Goal: Navigation & Orientation: Find specific page/section

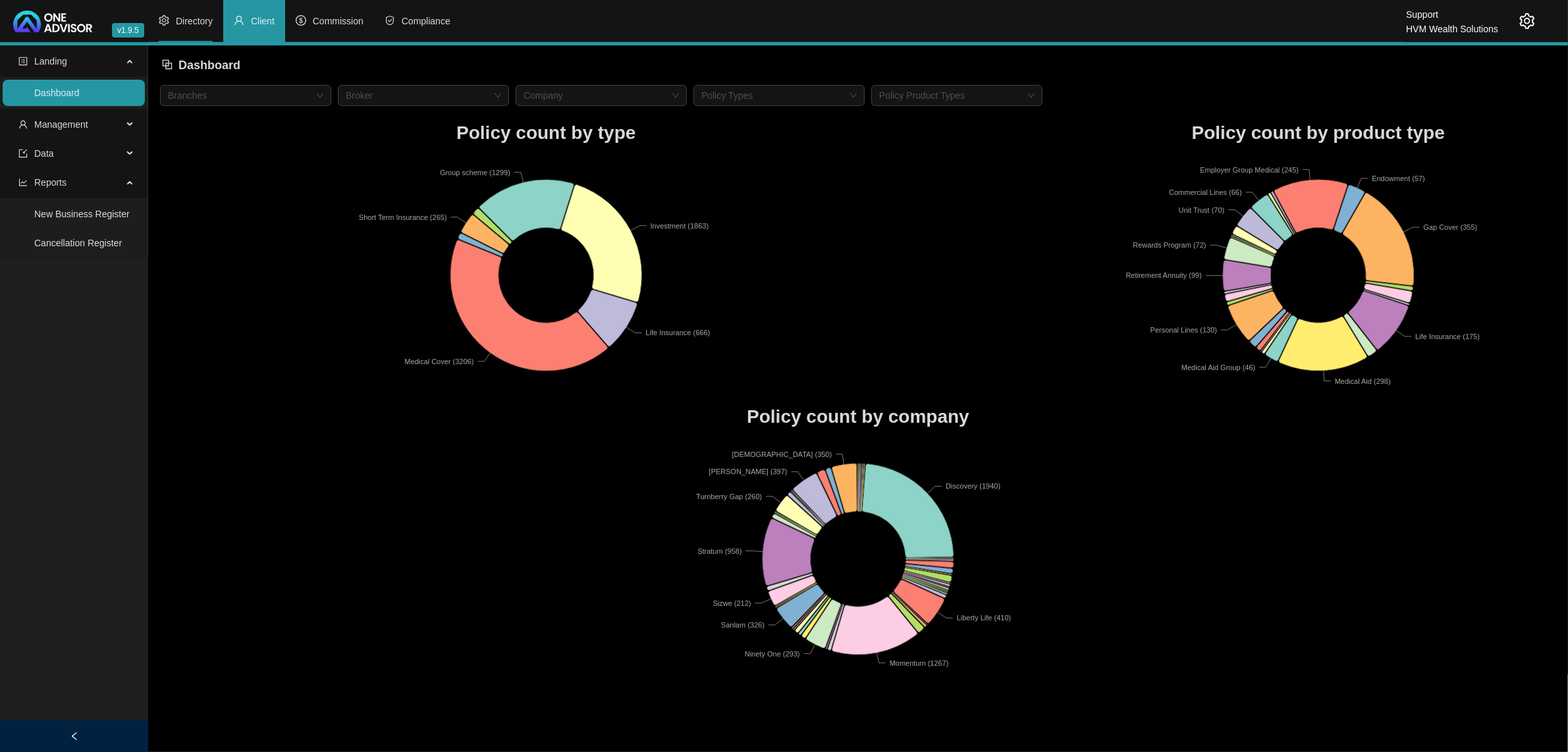
click at [190, 27] on li "Directory" at bounding box center [186, 21] width 75 height 42
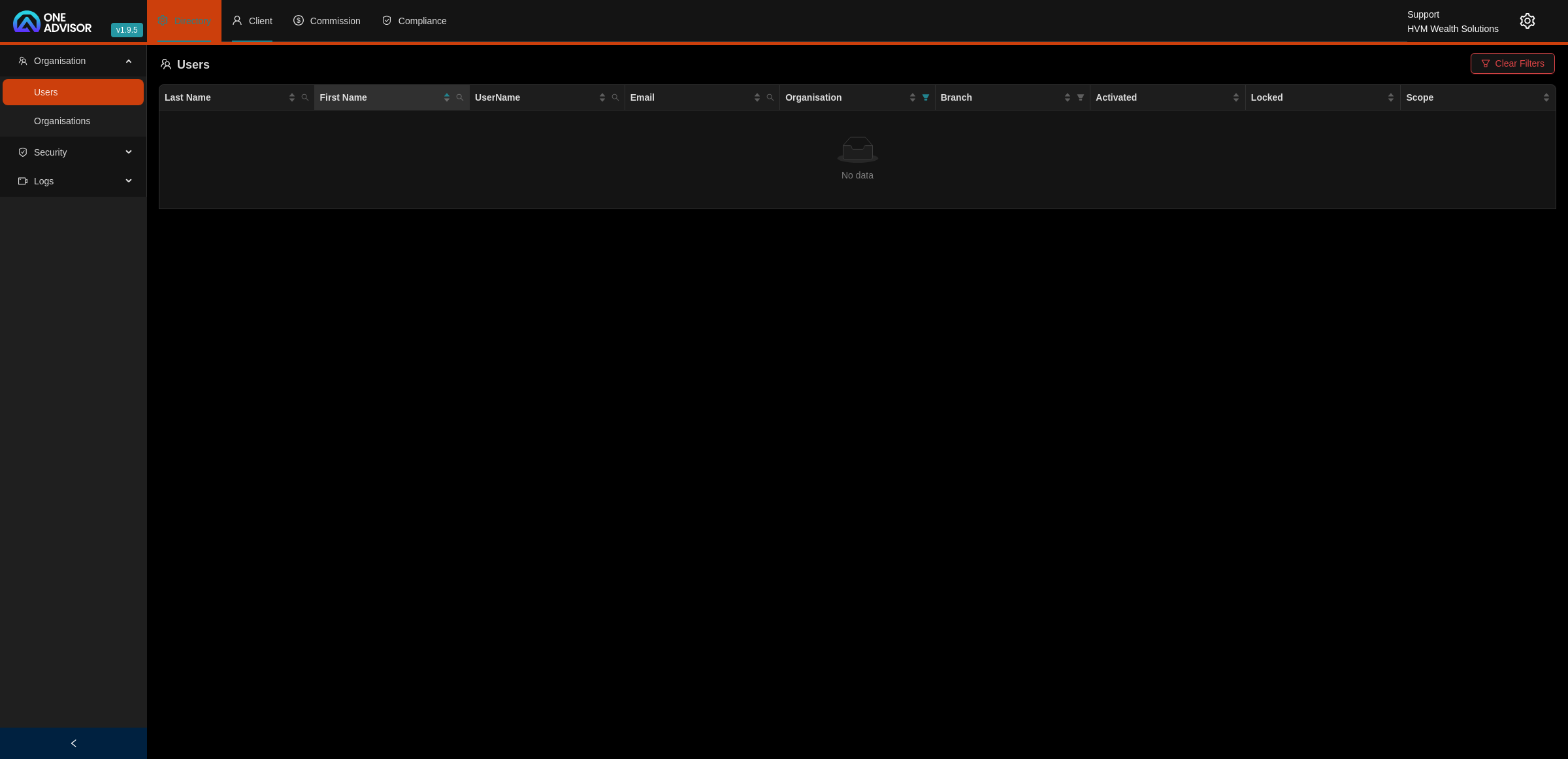
click at [259, 24] on span "Client" at bounding box center [261, 21] width 24 height 11
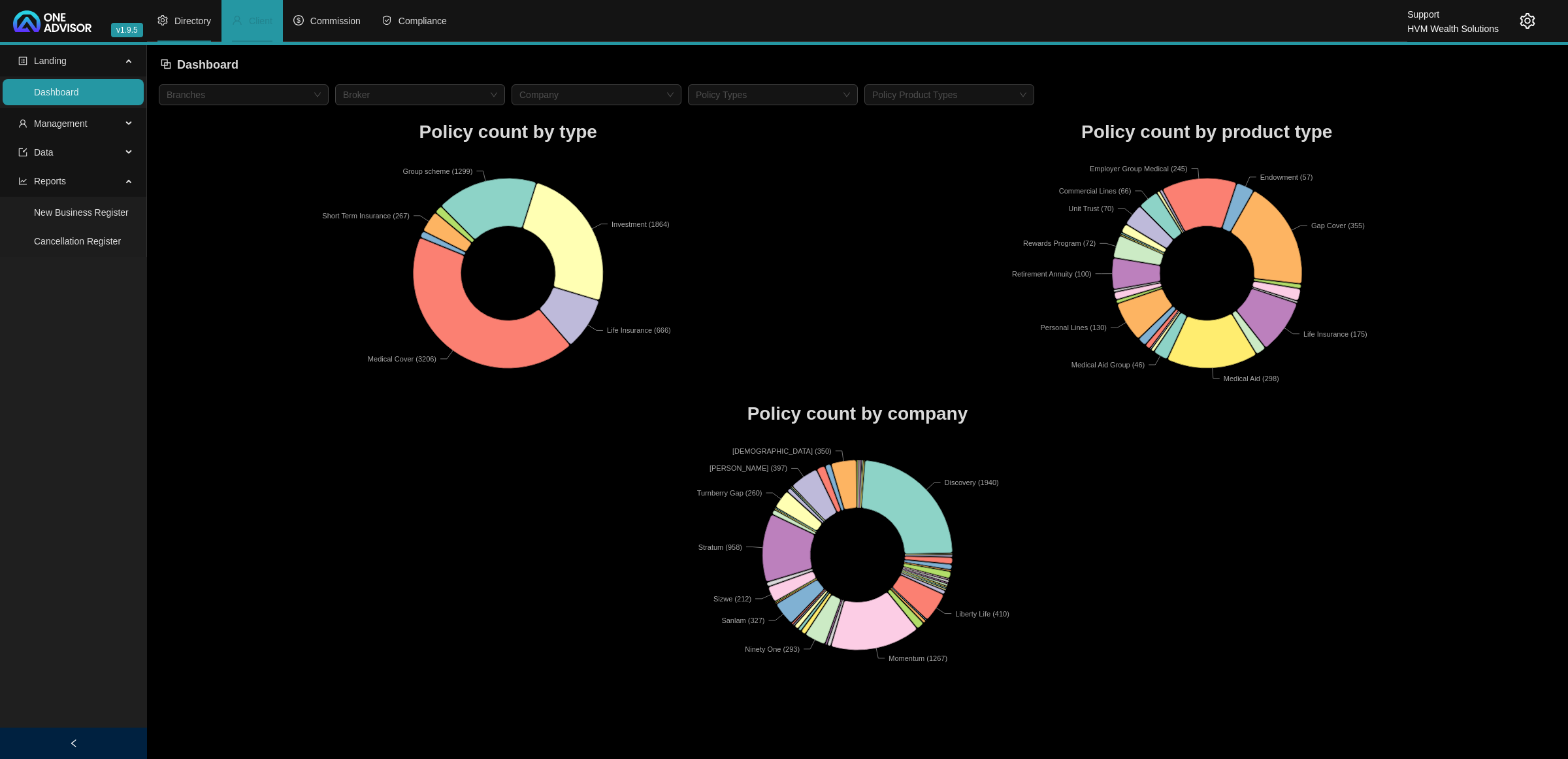
click at [206, 23] on span "Directory" at bounding box center [193, 21] width 36 height 11
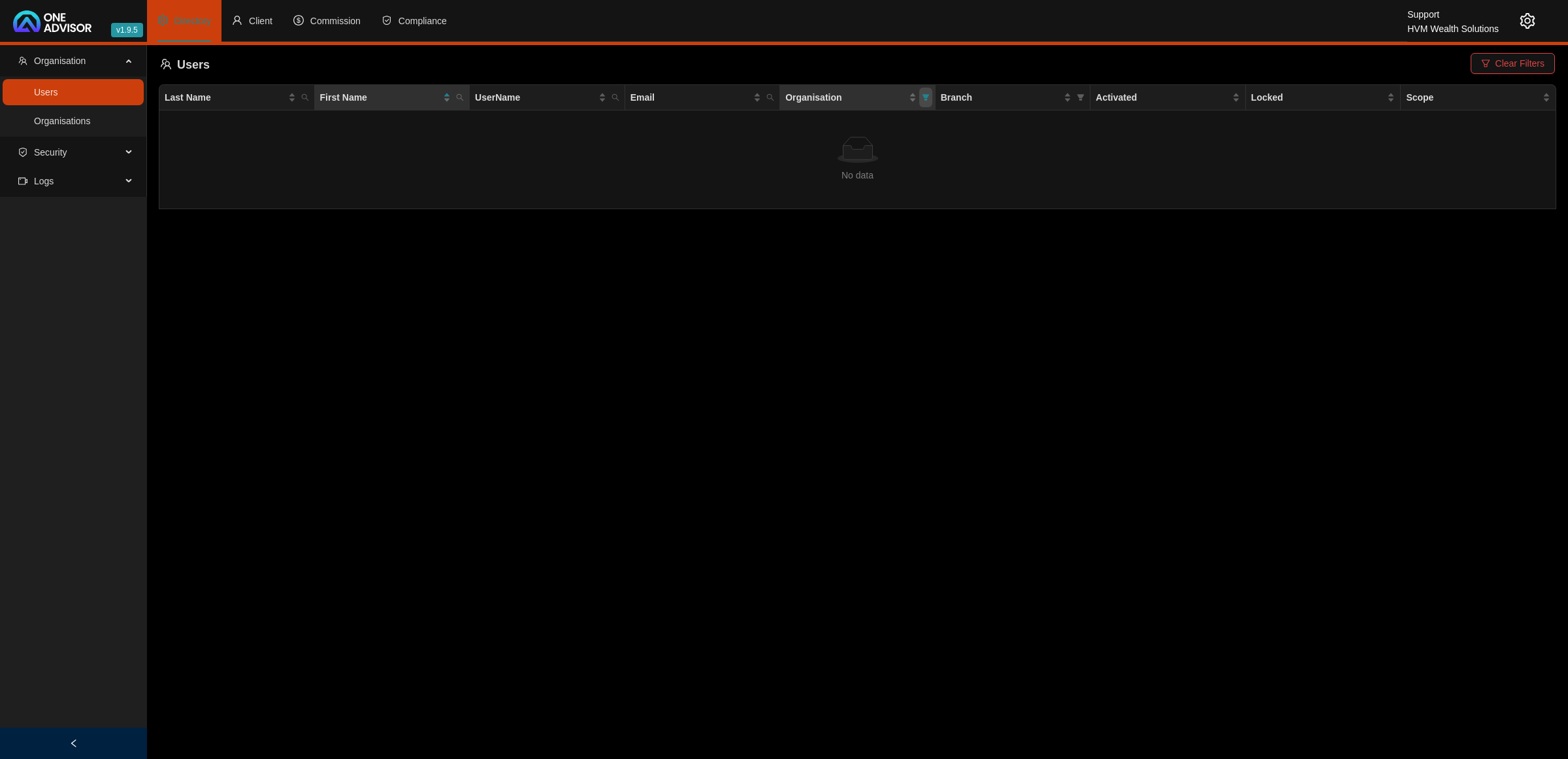
click at [922, 93] on icon "filter" at bounding box center [926, 97] width 8 height 8
click at [860, 118] on span "HVM Wealth Solutions" at bounding box center [873, 123] width 97 height 11
checkbox input "true"
click at [915, 149] on span "OK" at bounding box center [915, 149] width 13 height 14
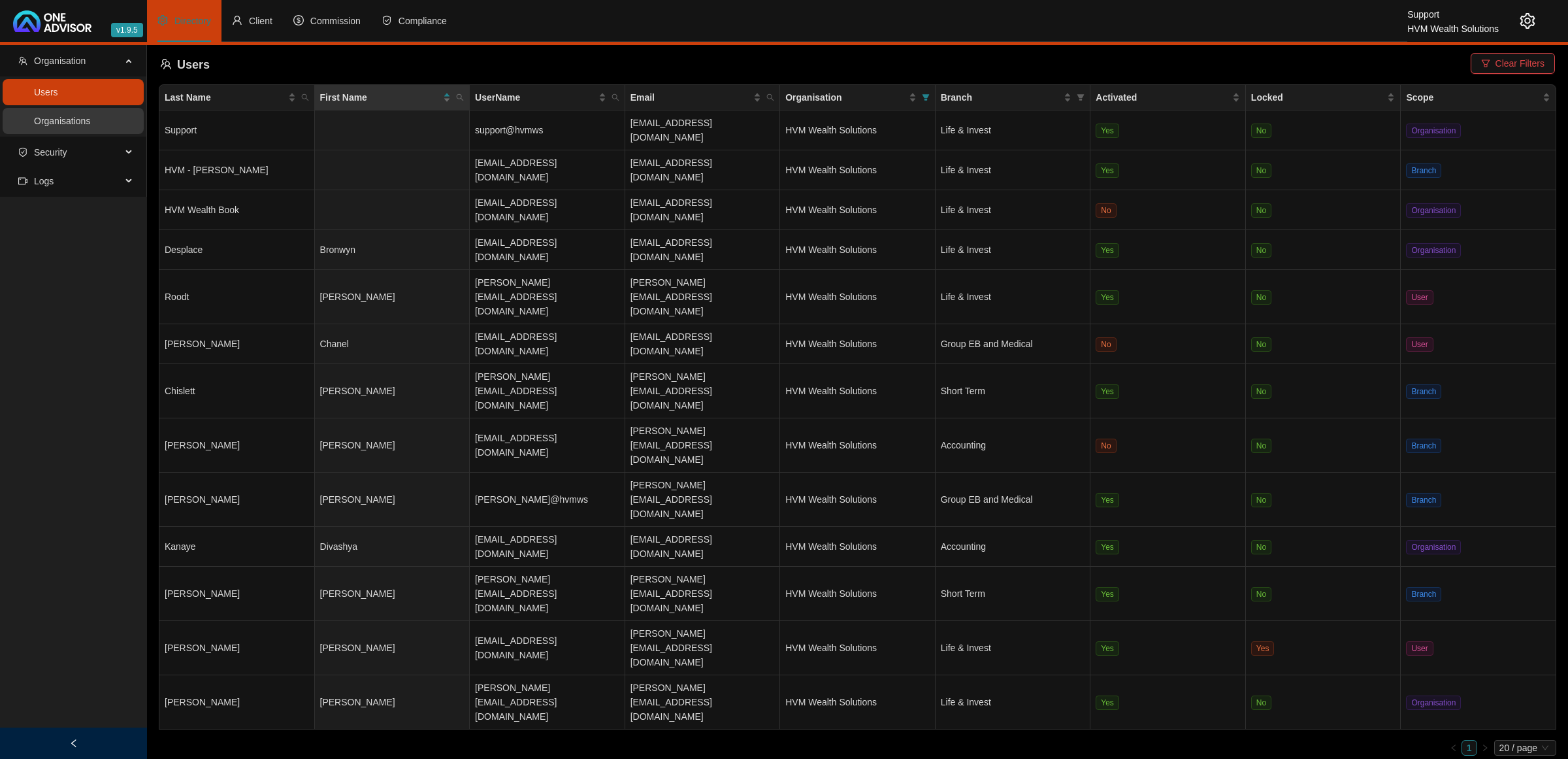
click at [64, 122] on link "Organisations" at bounding box center [61, 121] width 56 height 11
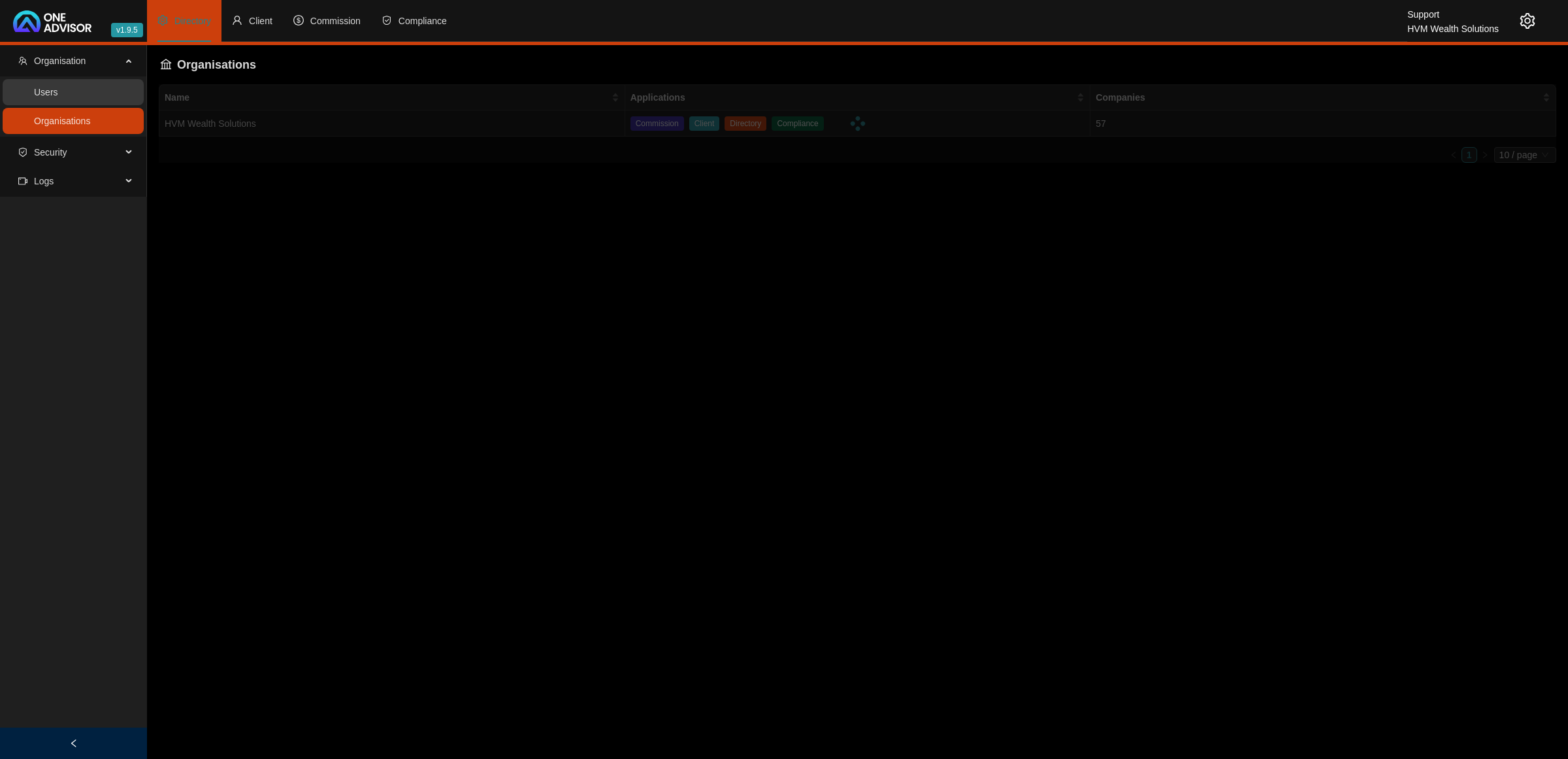
click at [59, 98] on link "Users" at bounding box center [45, 92] width 24 height 11
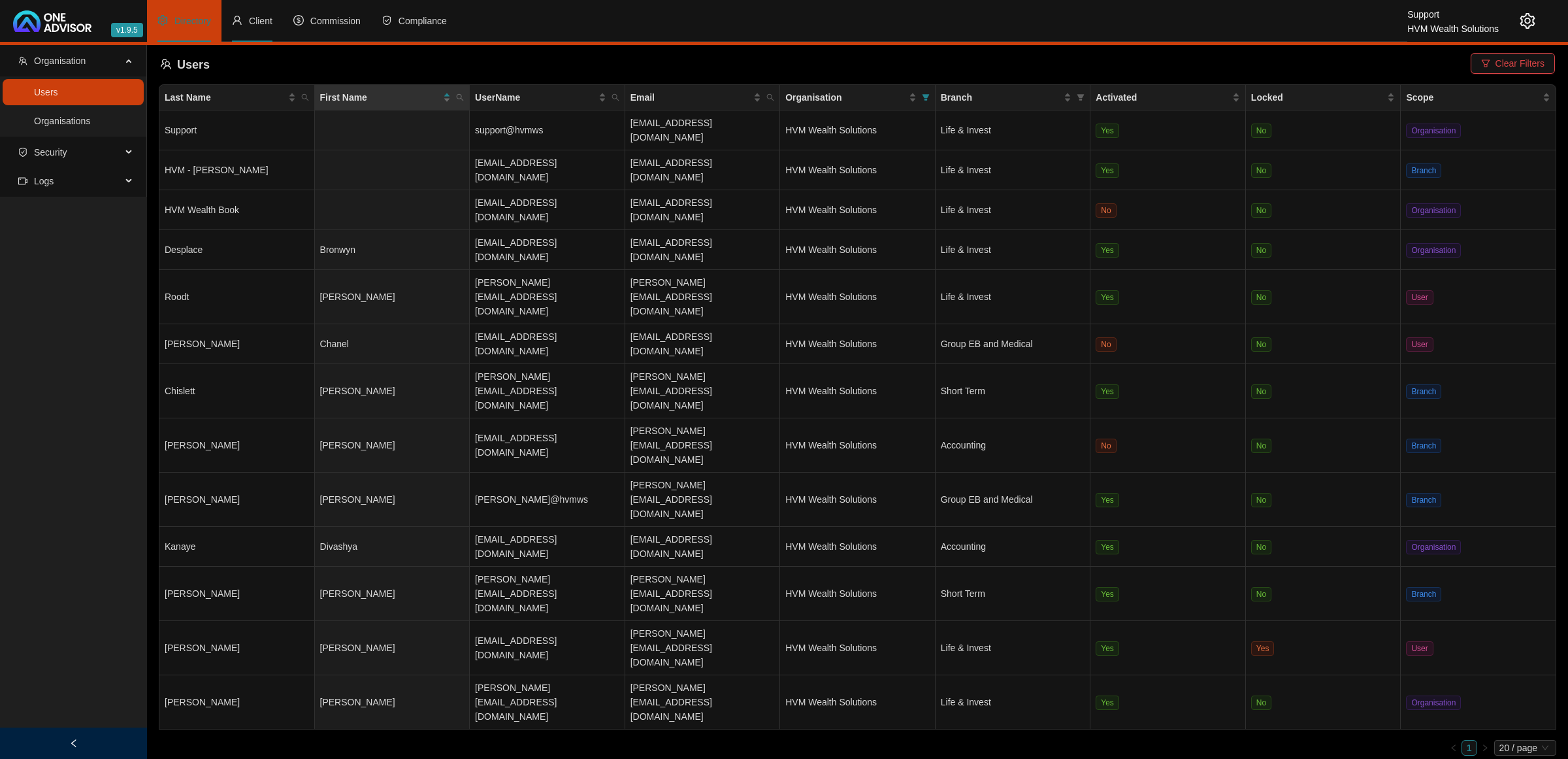
click at [260, 11] on li "Client" at bounding box center [252, 20] width 61 height 42
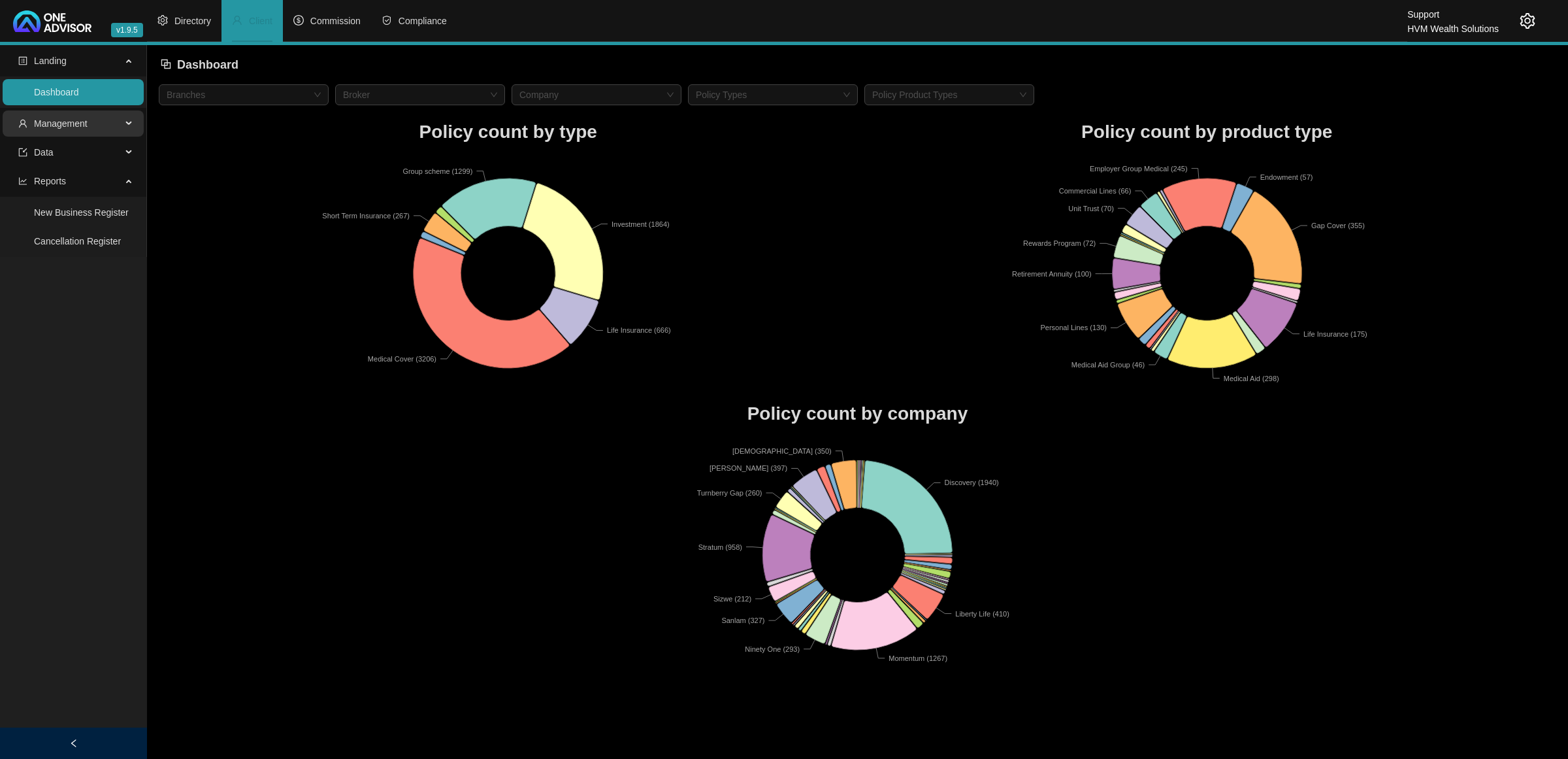
click at [83, 135] on span "Management" at bounding box center [70, 123] width 103 height 26
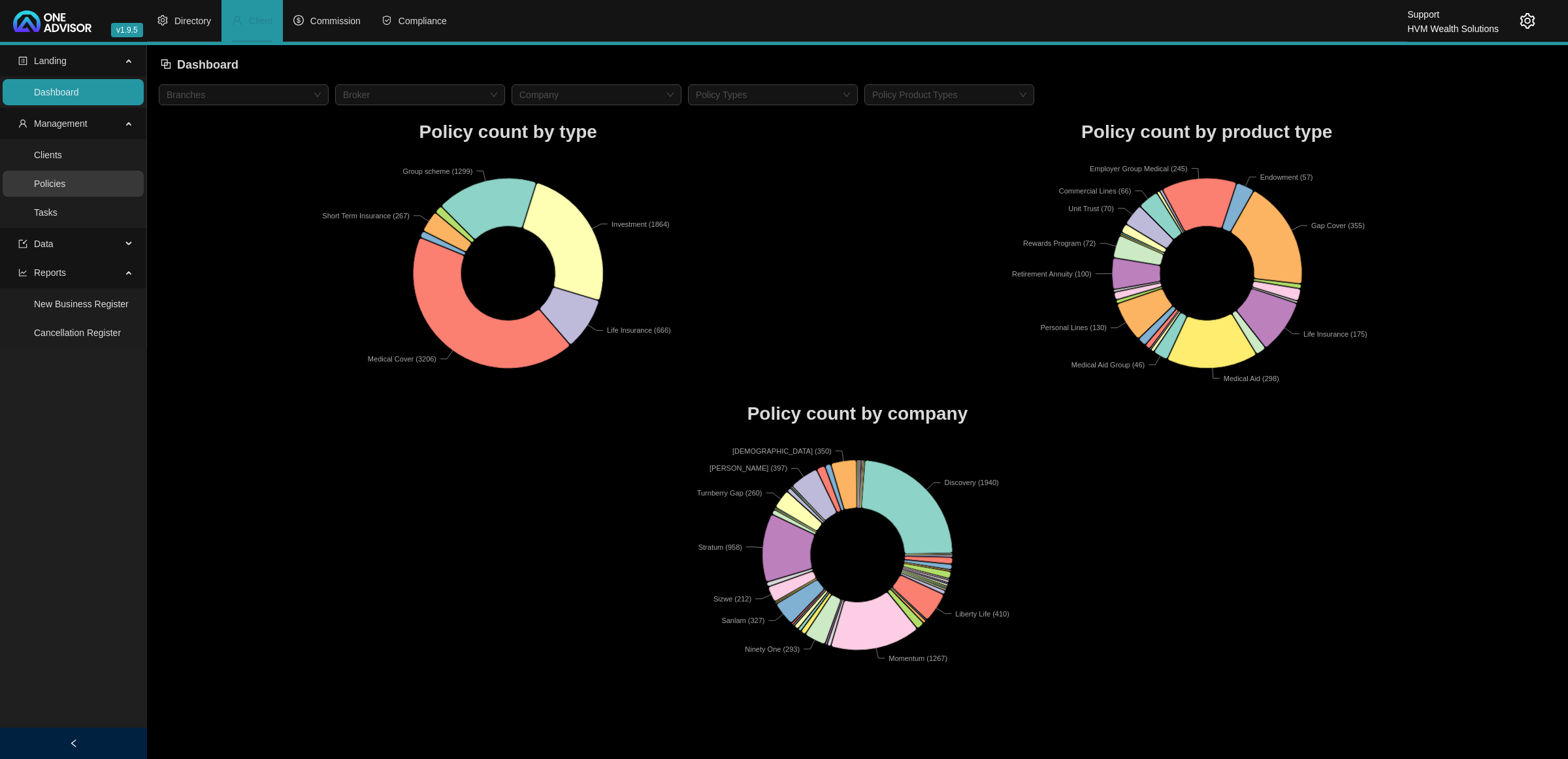
click at [66, 185] on link "Policies" at bounding box center [49, 184] width 31 height 11
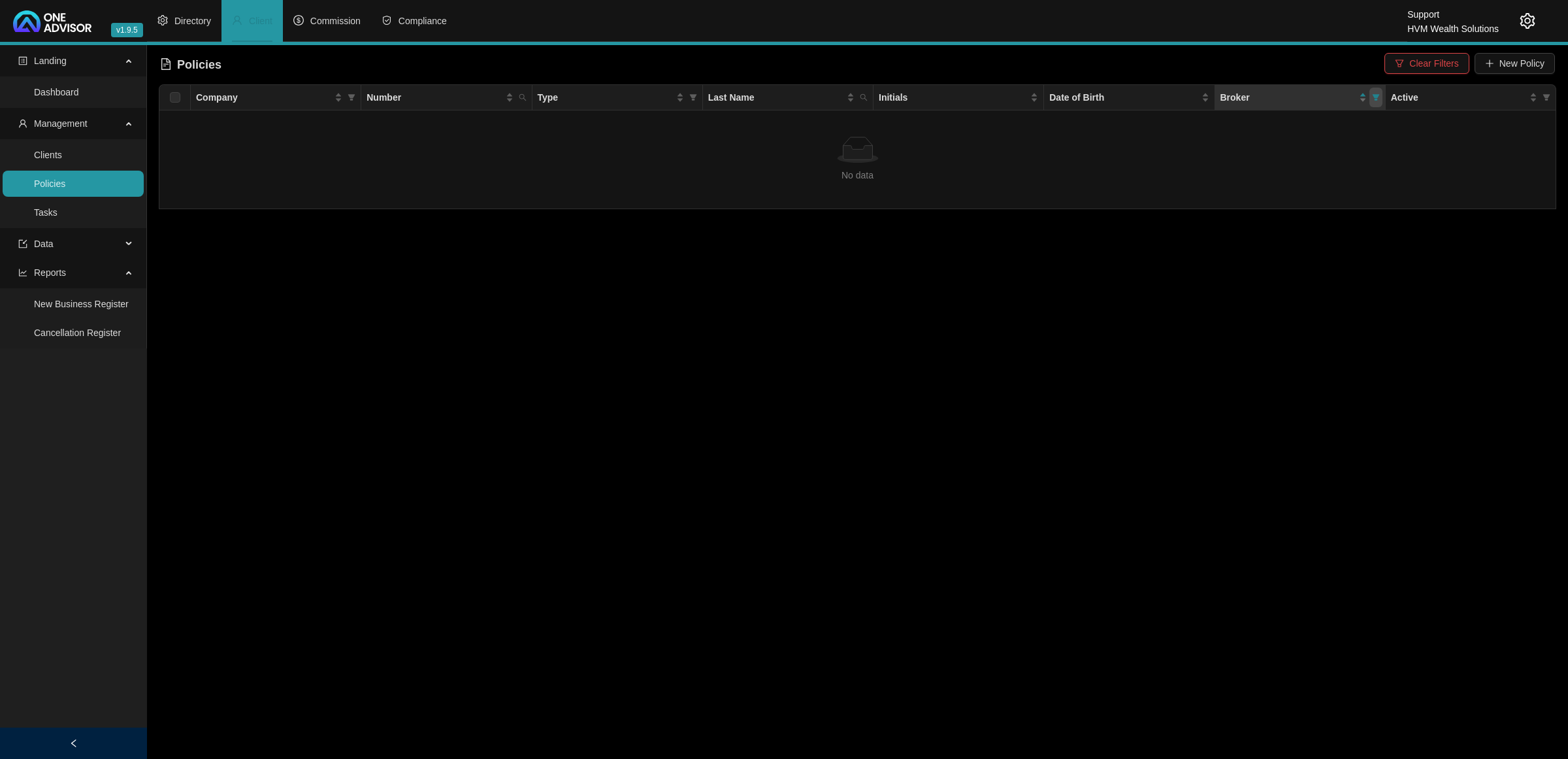
click at [1376, 97] on icon "filter" at bounding box center [1375, 97] width 7 height 6
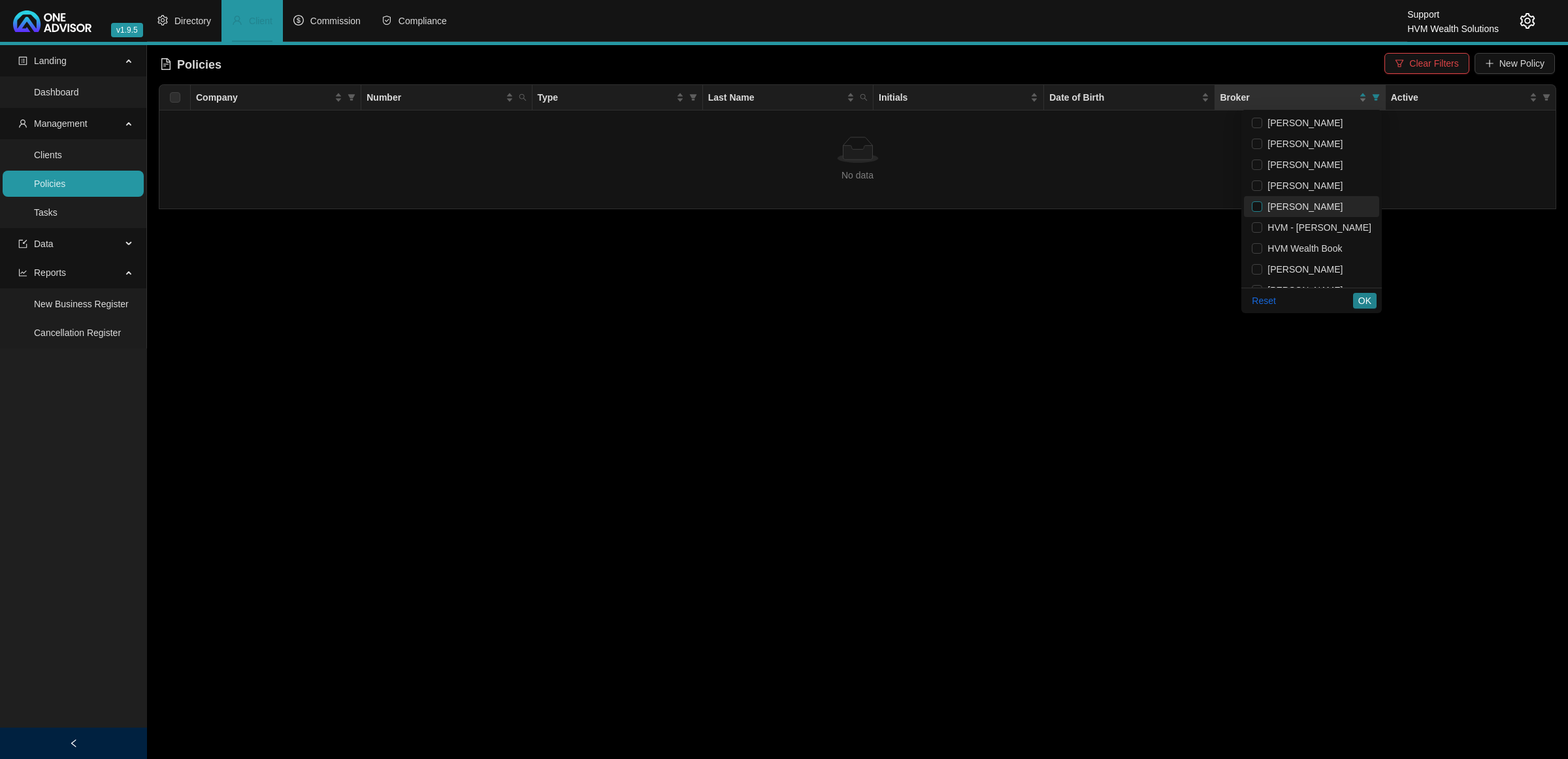
click at [1253, 204] on input "checkbox" at bounding box center [1257, 207] width 11 height 11
click at [1369, 301] on span "OK" at bounding box center [1365, 301] width 13 height 14
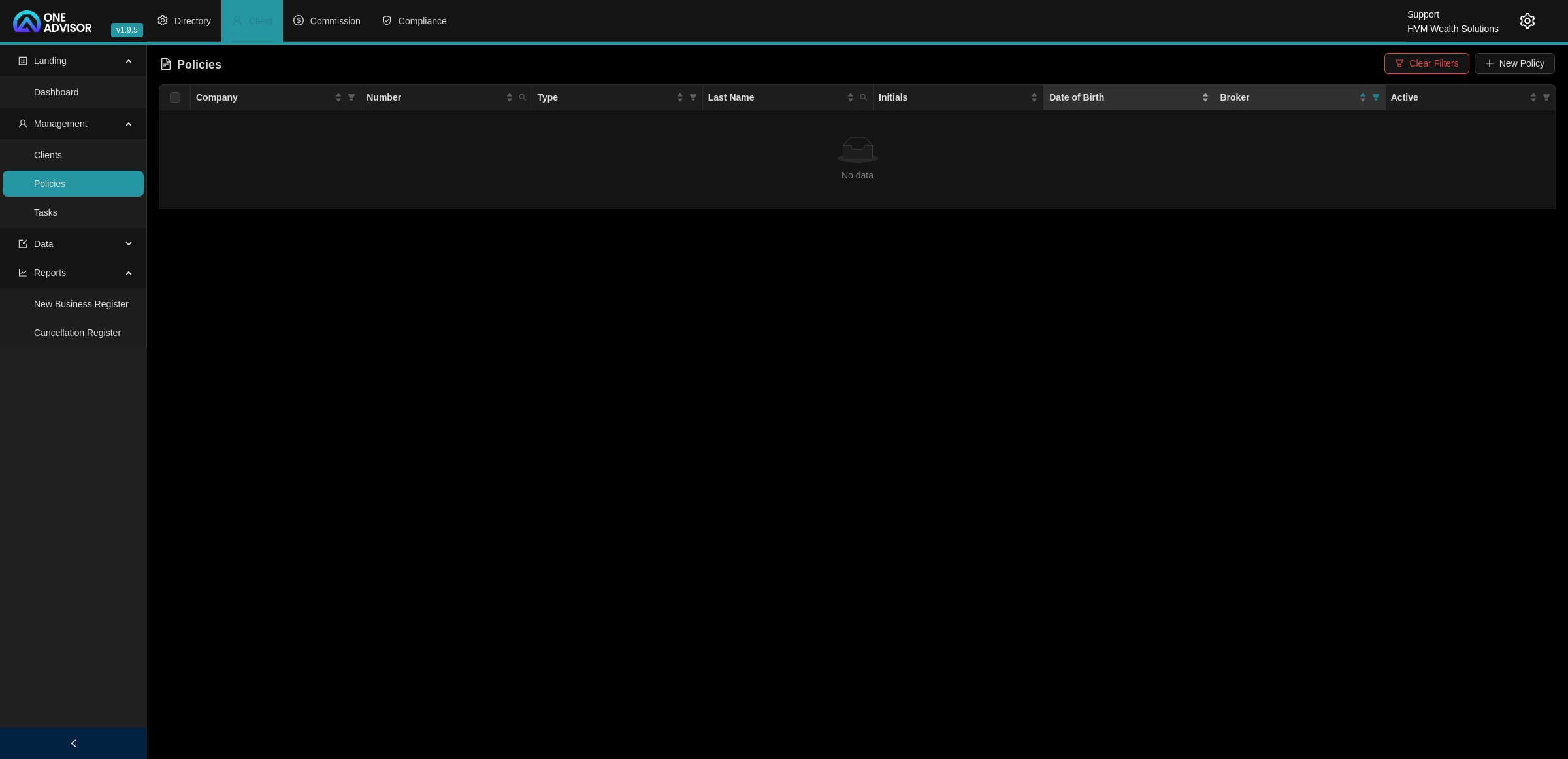
click at [1206, 92] on div "Date of Birth" at bounding box center [1130, 98] width 160 height 14
click at [1370, 102] on span "Broker" at bounding box center [1375, 98] width 13 height 20
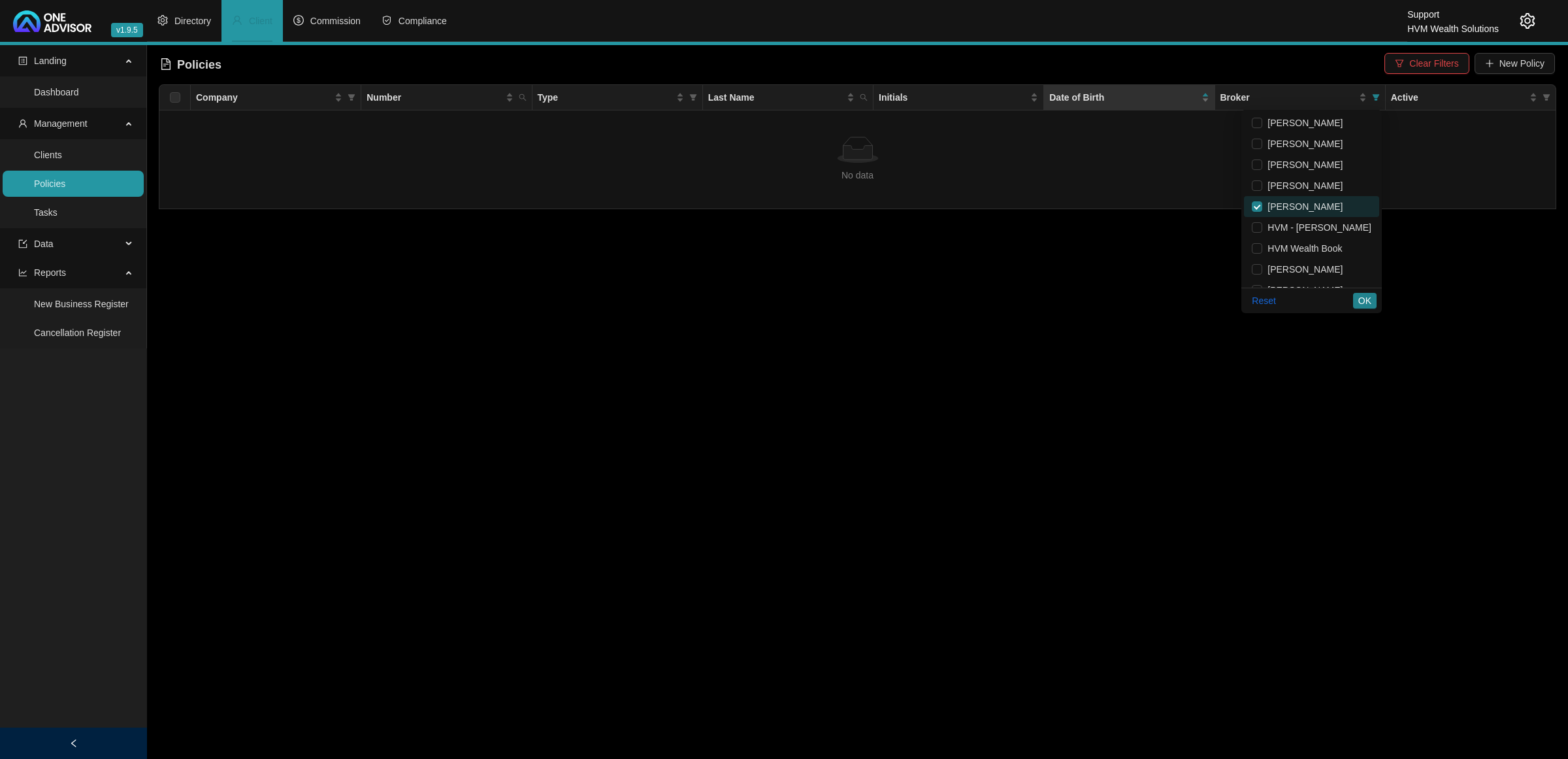
click at [1263, 203] on span "[PERSON_NAME]" at bounding box center [1303, 207] width 81 height 11
checkbox input "false"
click at [1290, 231] on span "HVM - [PERSON_NAME]" at bounding box center [1317, 227] width 109 height 11
checkbox input "true"
click at [1367, 301] on span "OK" at bounding box center [1365, 301] width 13 height 14
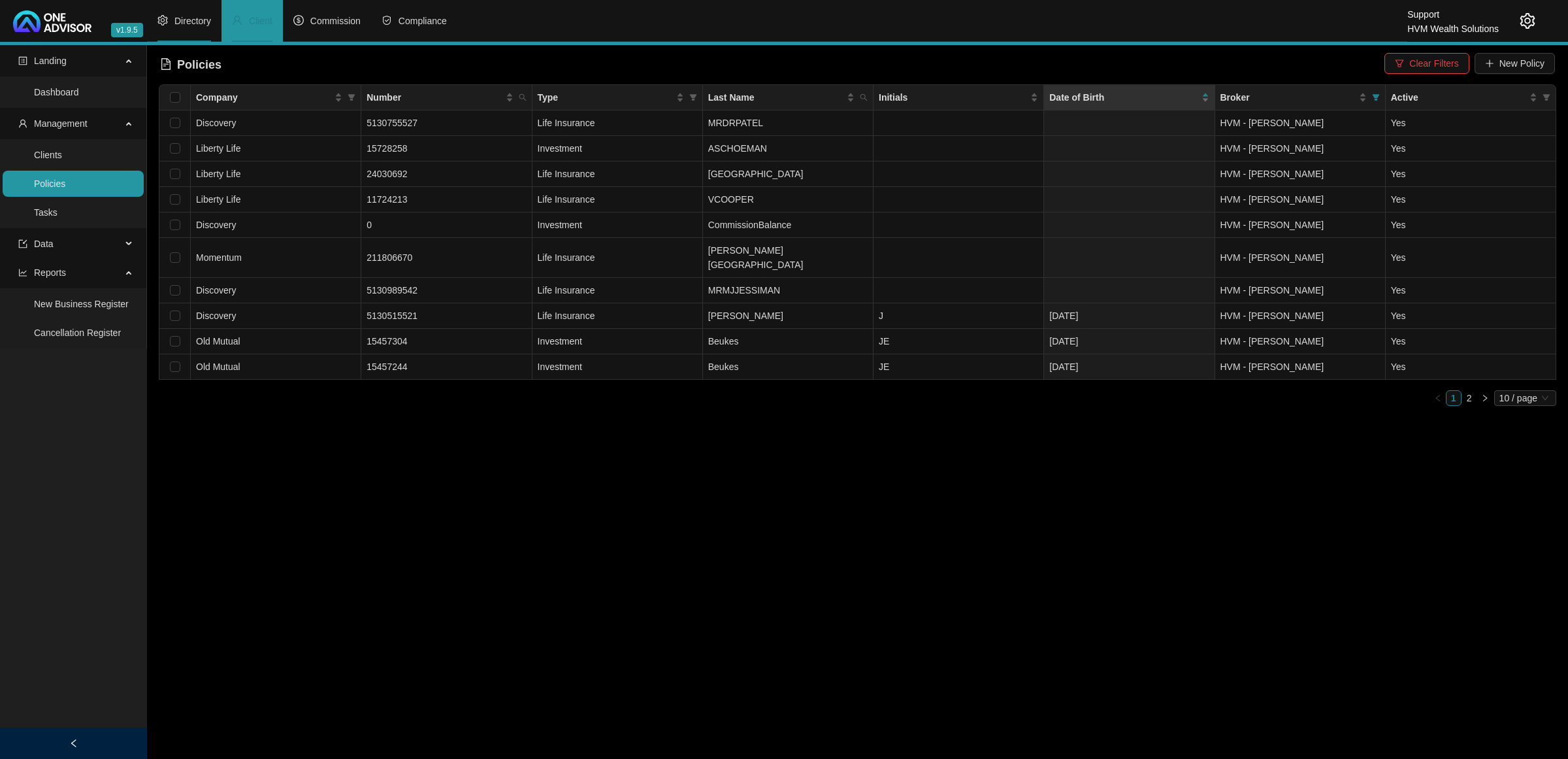
click at [204, 31] on li "Directory" at bounding box center [185, 20] width 75 height 42
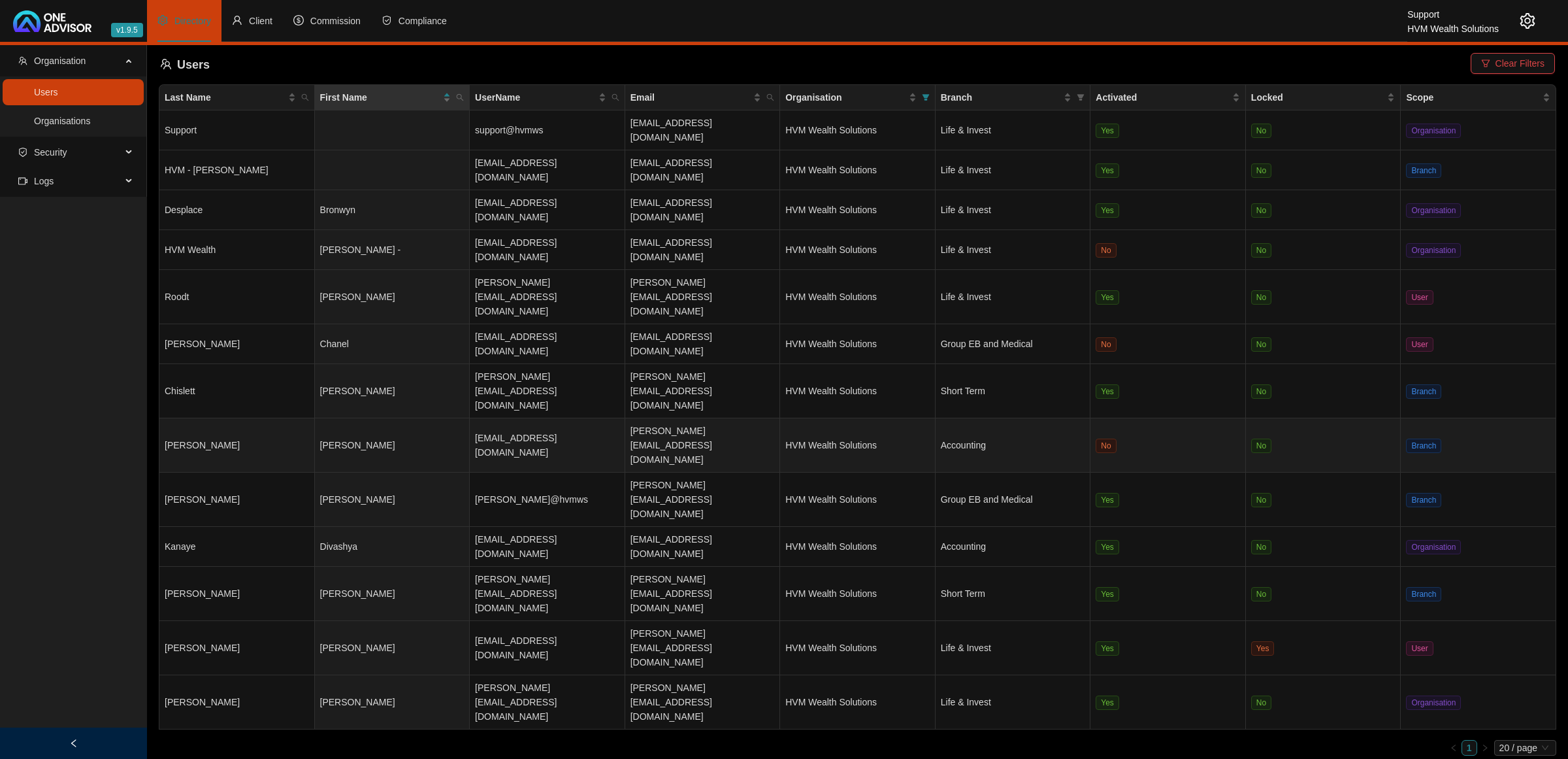
click at [276, 418] on td "[PERSON_NAME]" at bounding box center [237, 445] width 155 height 54
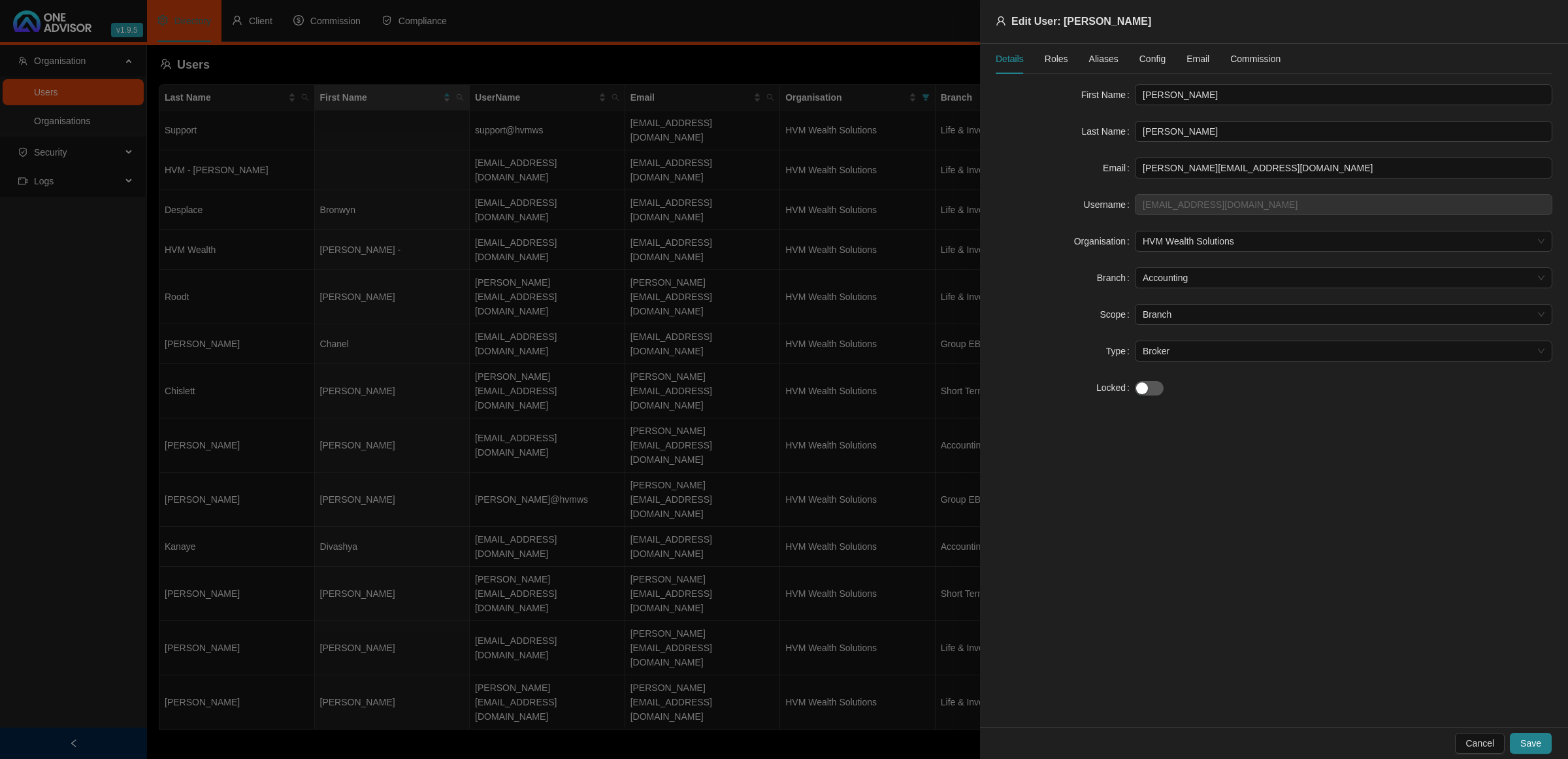
click at [619, 564] on div at bounding box center [784, 379] width 1568 height 759
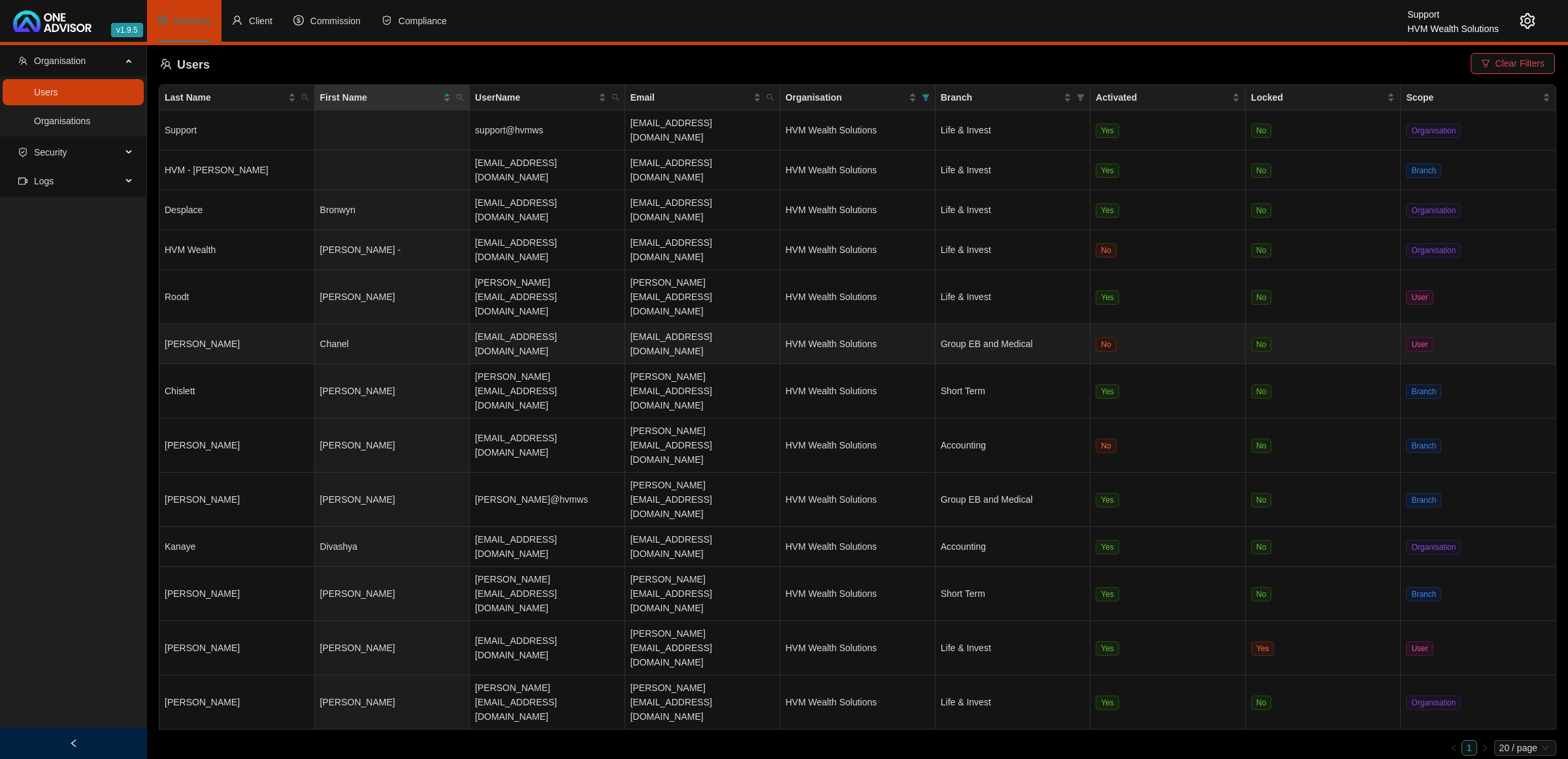
click at [462, 324] on td "Chanel" at bounding box center [392, 344] width 155 height 40
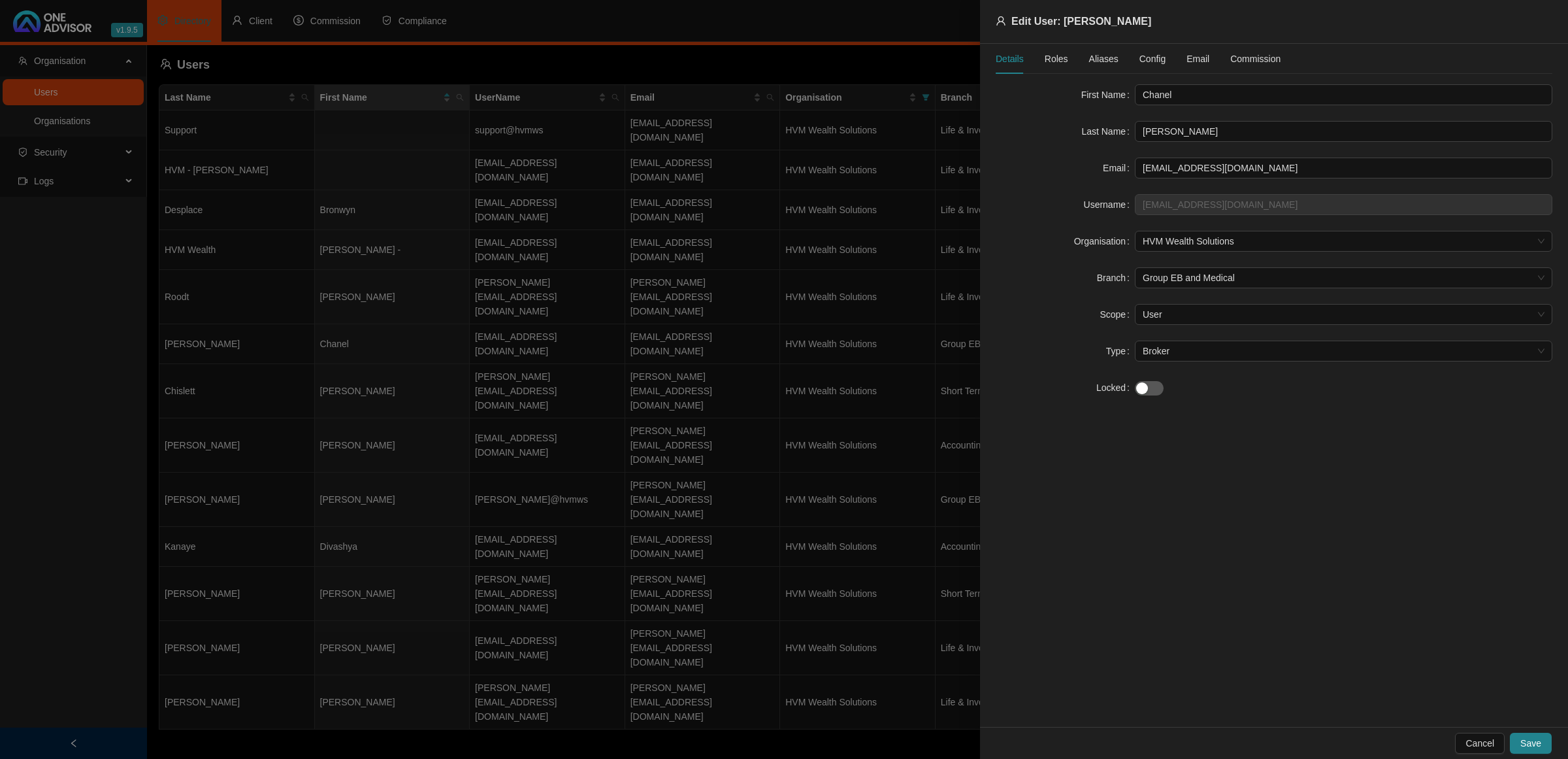
click at [1050, 58] on span "Roles" at bounding box center [1056, 59] width 24 height 9
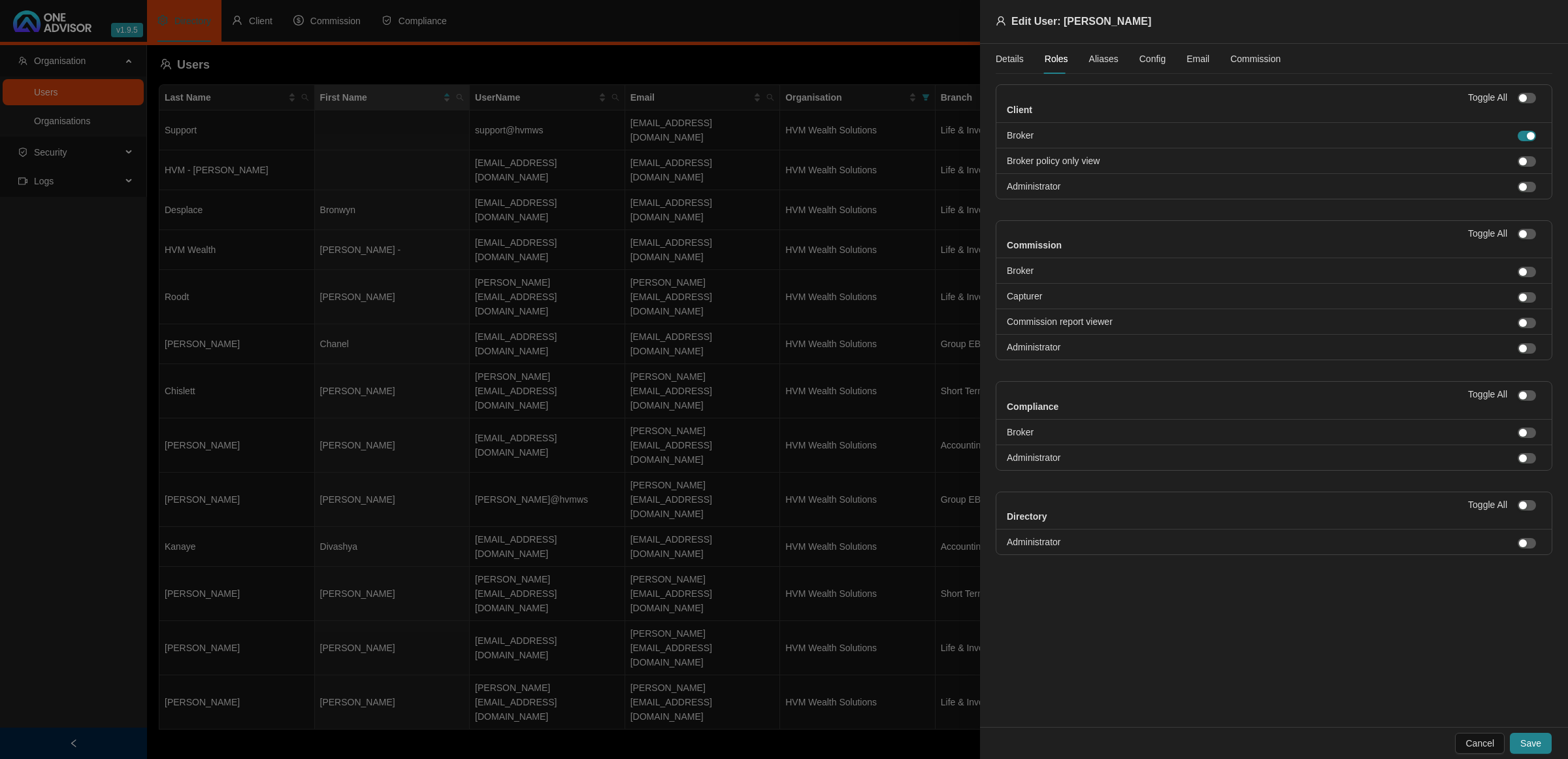
click at [1107, 57] on span "Aliases" at bounding box center [1103, 59] width 29 height 9
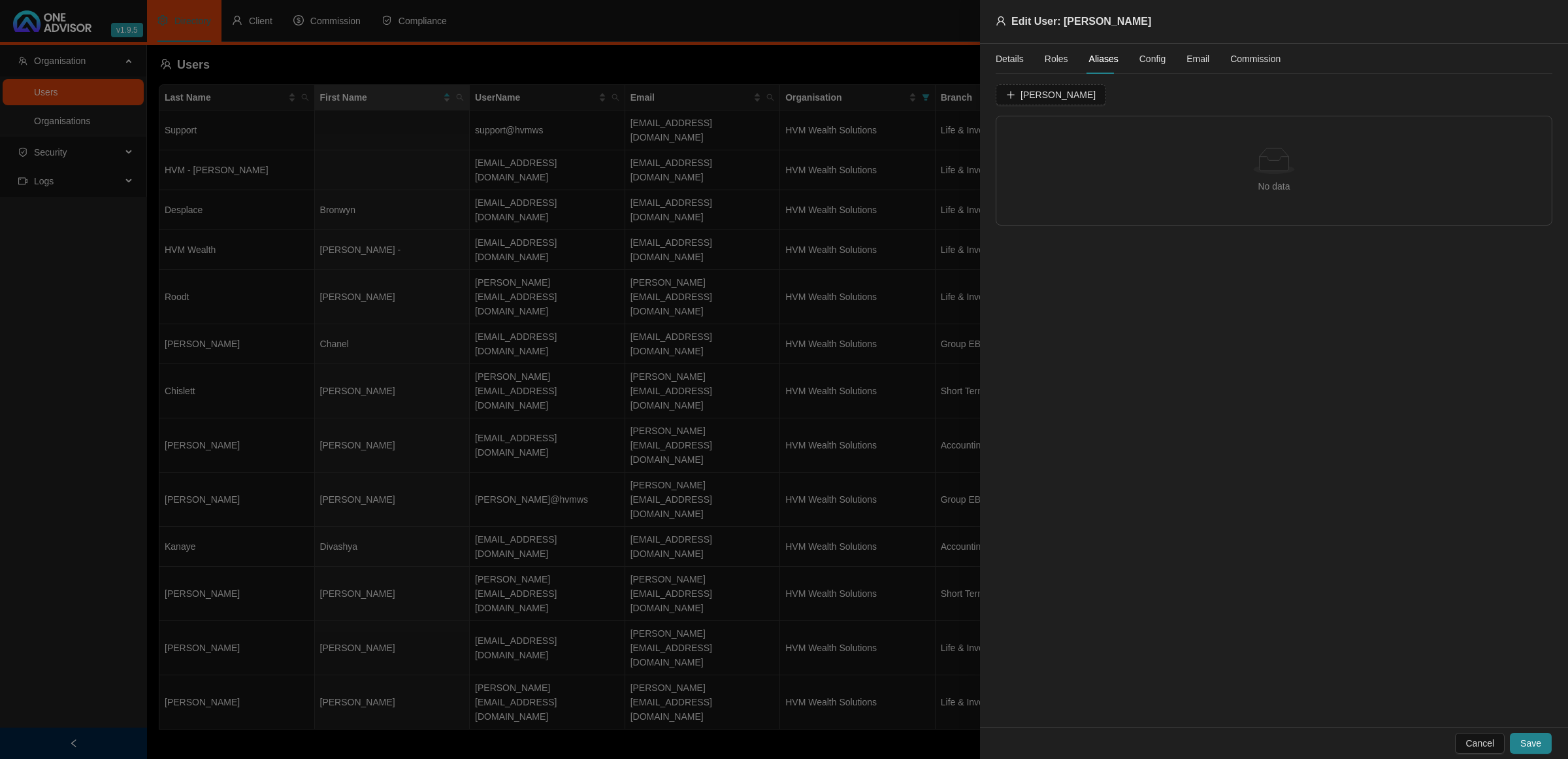
click at [1152, 57] on span "Config" at bounding box center [1152, 59] width 26 height 9
click at [1191, 63] on div "Email" at bounding box center [1198, 59] width 23 height 14
click at [1049, 96] on span "Send Welcome Email" at bounding box center [1050, 95] width 88 height 14
drag, startPoint x: 809, startPoint y: 619, endPoint x: 248, endPoint y: 249, distance: 672.0
click at [808, 619] on div at bounding box center [784, 379] width 1568 height 759
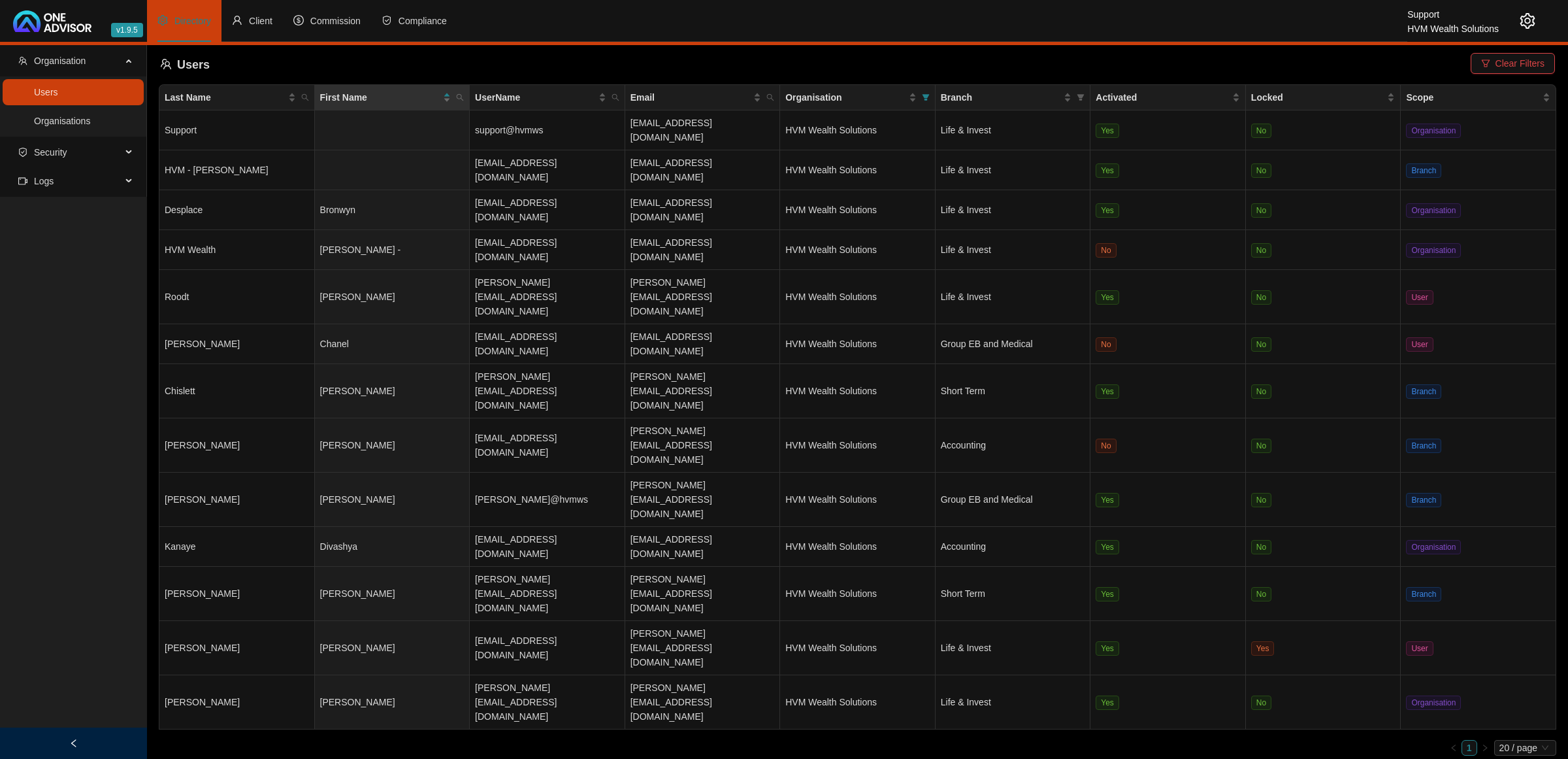
click at [1531, 17] on icon "setting" at bounding box center [1528, 21] width 16 height 16
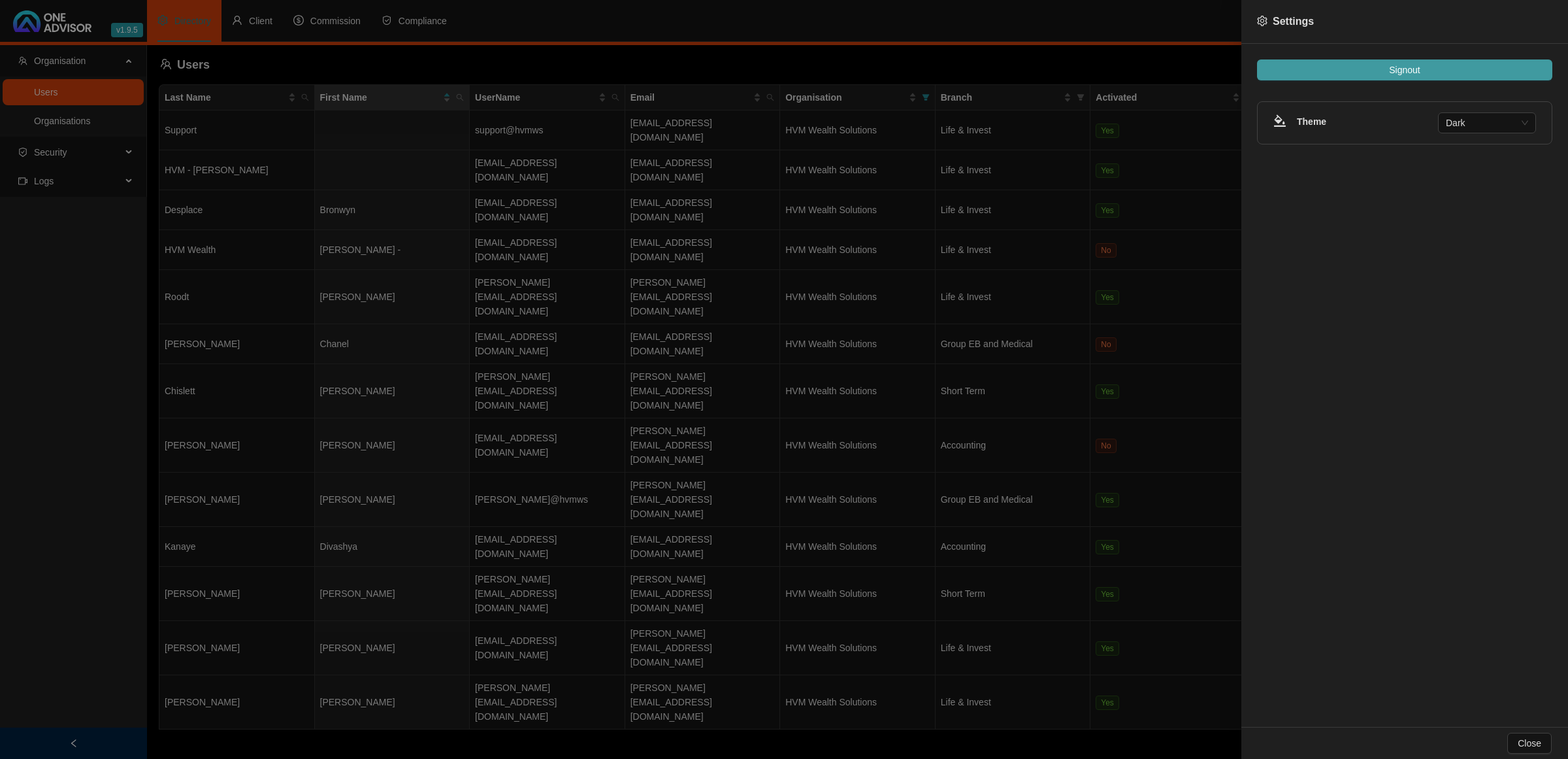
click at [1448, 75] on button "Signout" at bounding box center [1405, 70] width 295 height 21
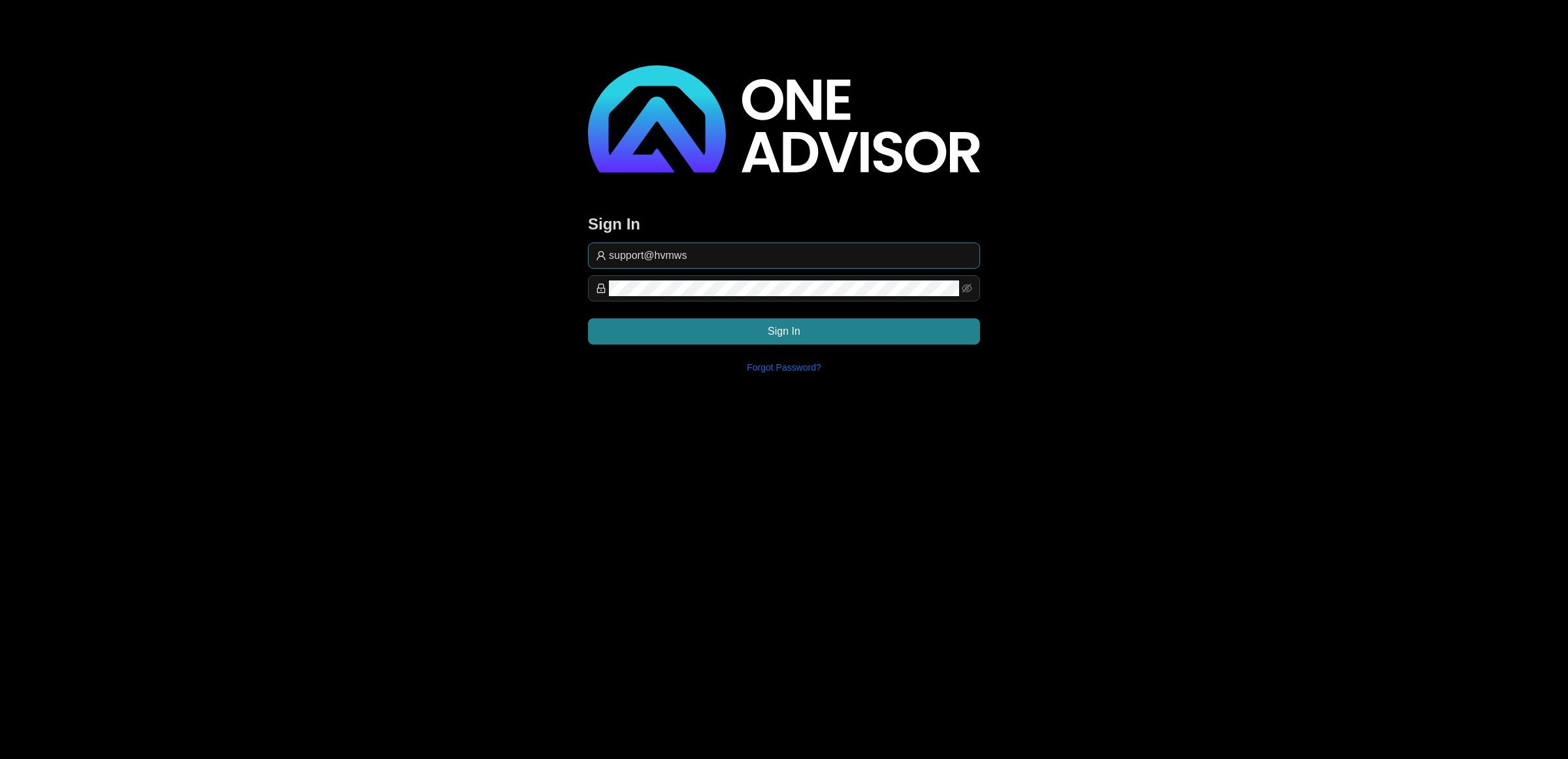
click at [686, 249] on input "support@hvmws" at bounding box center [790, 256] width 363 height 16
type input "[EMAIL_ADDRESS][DOMAIN_NAME]"
click at [894, 323] on button "Sign In" at bounding box center [784, 331] width 392 height 26
